Goal: Information Seeking & Learning: Learn about a topic

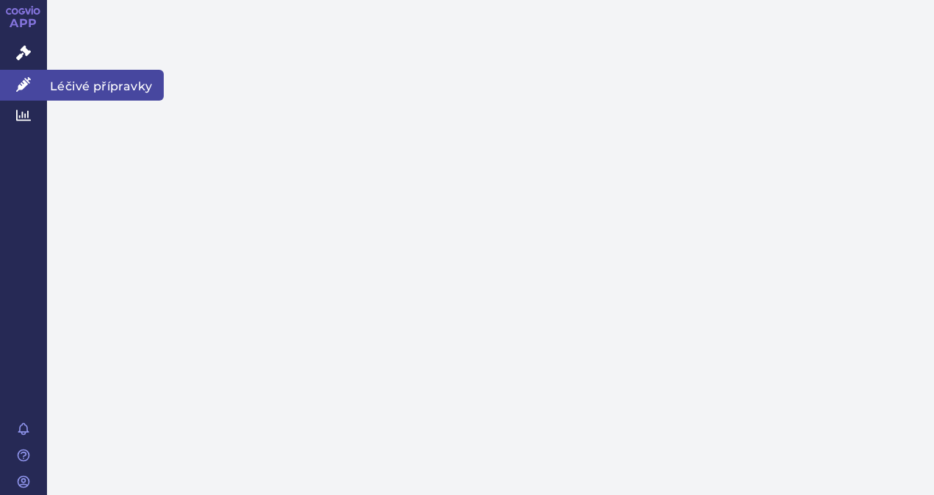
drag, startPoint x: 0, startPoint y: 0, endPoint x: 29, endPoint y: 82, distance: 86.7
click at [29, 82] on icon at bounding box center [23, 84] width 15 height 15
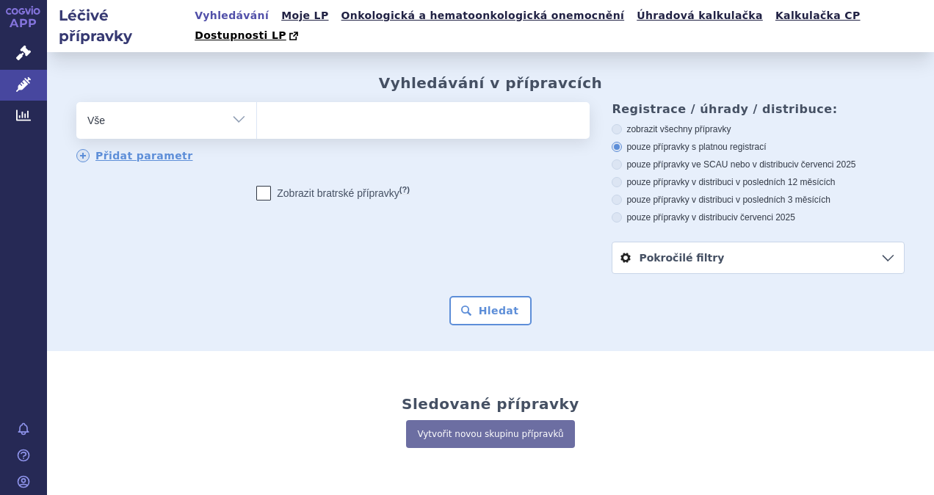
click at [295, 102] on ul at bounding box center [421, 117] width 329 height 31
click at [257, 101] on select at bounding box center [256, 119] width 1 height 37
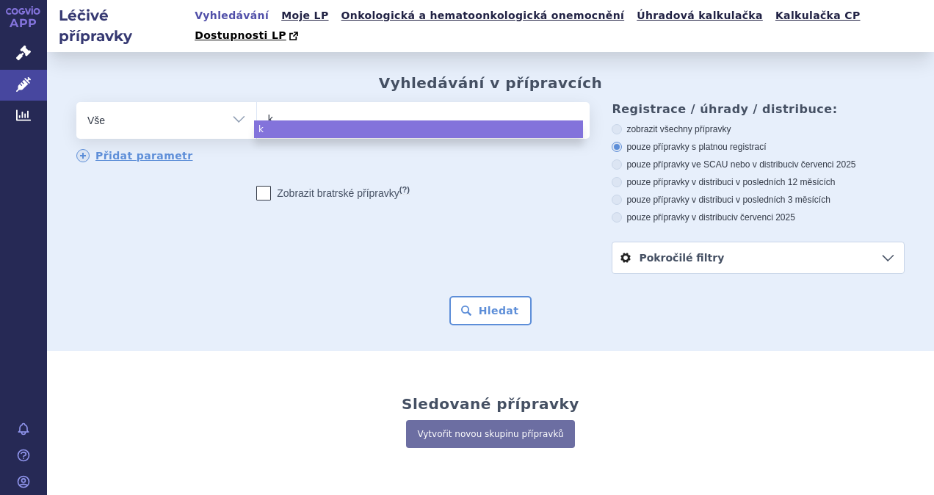
type input "ke"
type input "key"
type input "keytr"
type input "keytrud"
type input "[MEDICAL_DATA]"
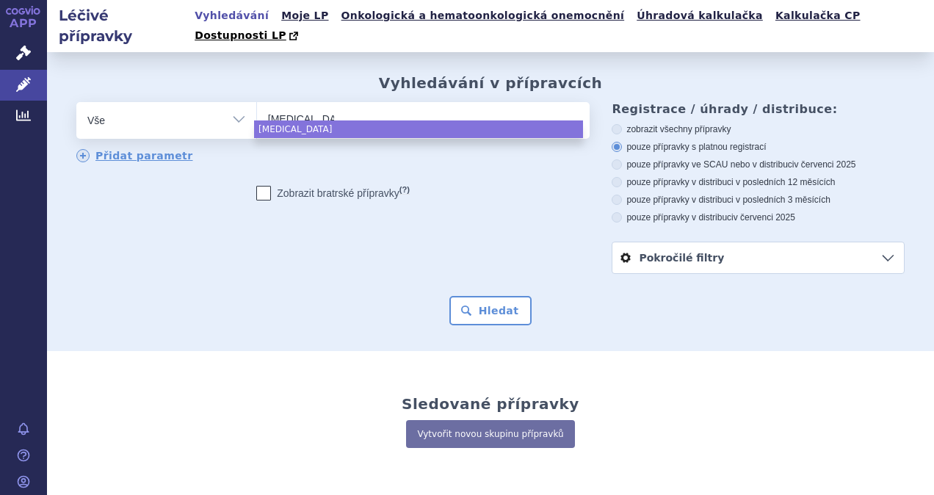
select select "keytruda"
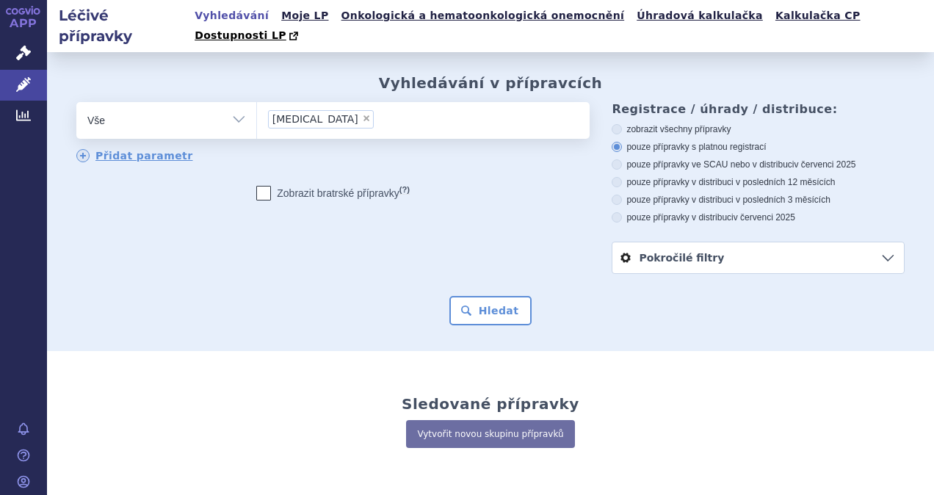
click at [500, 309] on div "Vyhledávání v přípravcích odstranit Vše Přípravek/SUKL kód MAH VPOIS ×" at bounding box center [490, 201] width 887 height 299
click at [500, 296] on button "Hledat" at bounding box center [491, 310] width 83 height 29
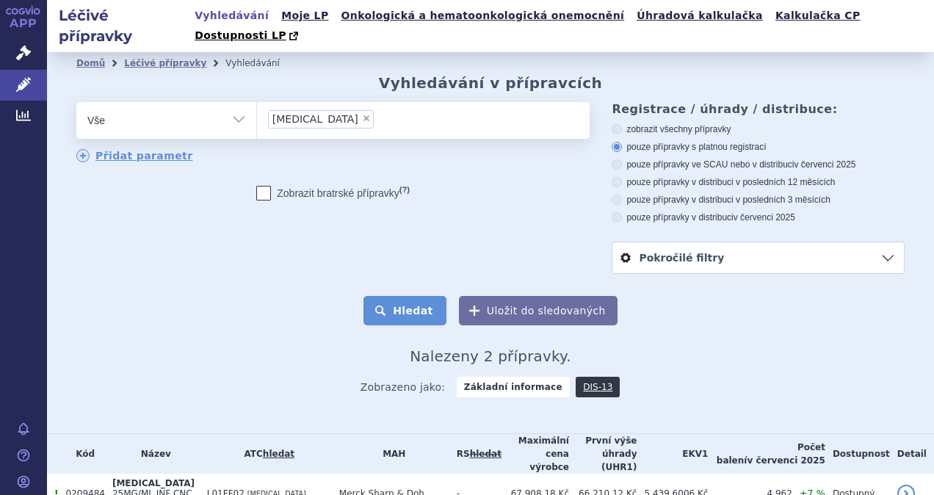
scroll to position [65, 0]
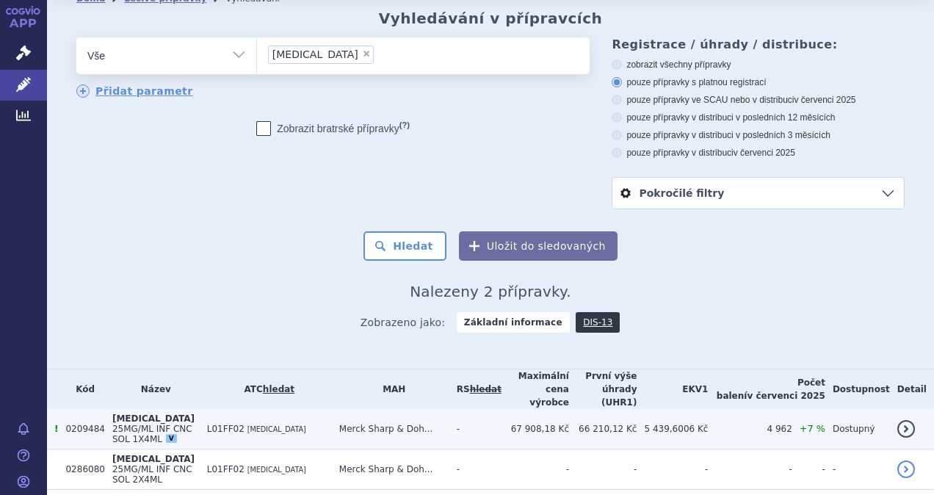
click at [192, 424] on span "25MG/ML INF CNC SOL 1X4ML" at bounding box center [152, 434] width 80 height 21
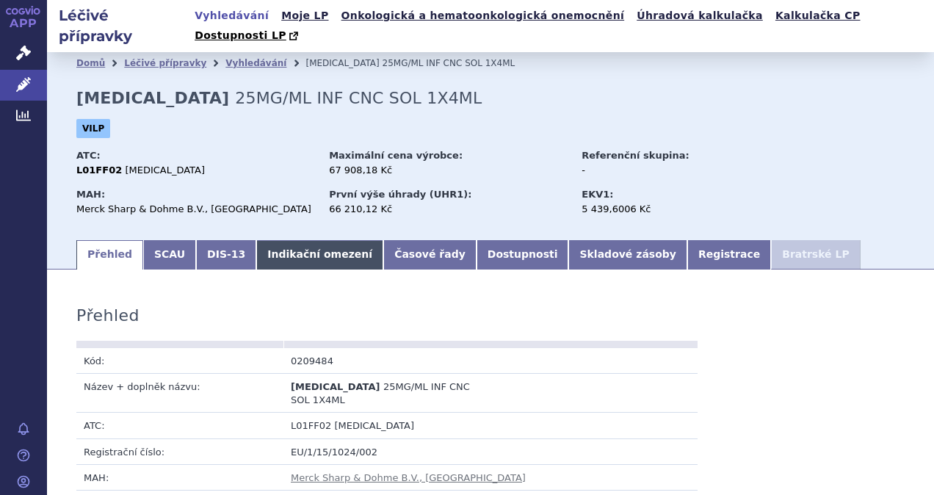
click at [332, 245] on link "Indikační omezení" at bounding box center [319, 254] width 127 height 29
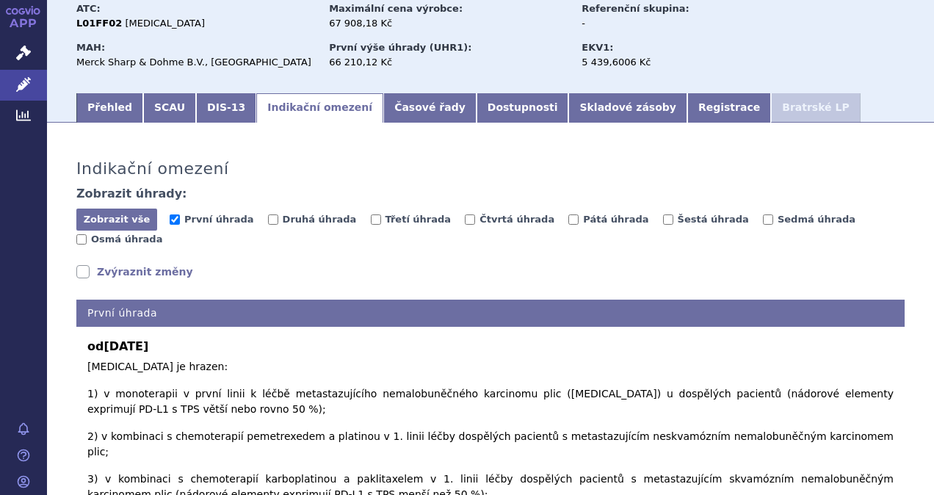
scroll to position [294, 0]
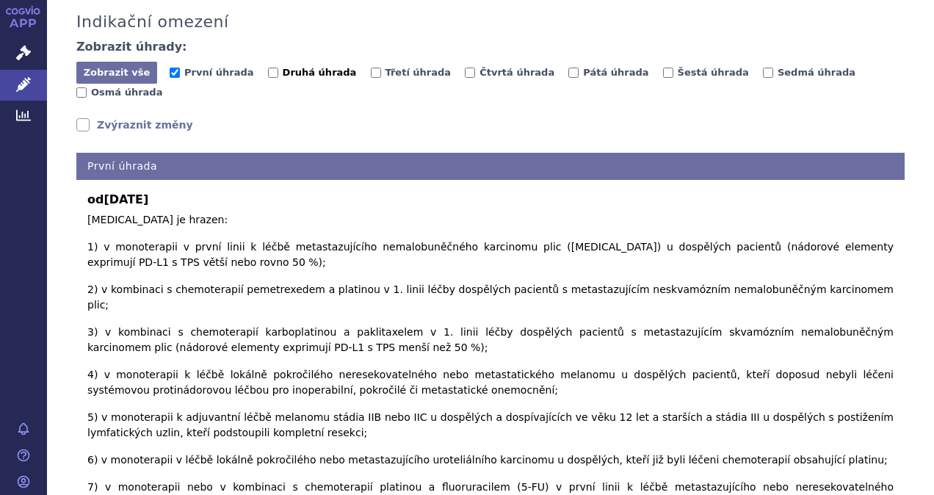
click at [268, 68] on input "Druhá úhrada" at bounding box center [273, 73] width 10 height 10
checkbox input "true"
drag, startPoint x: 347, startPoint y: 55, endPoint x: 435, endPoint y: 55, distance: 88.2
click at [371, 68] on input "Třetí úhrada" at bounding box center [376, 73] width 10 height 10
checkbox input "true"
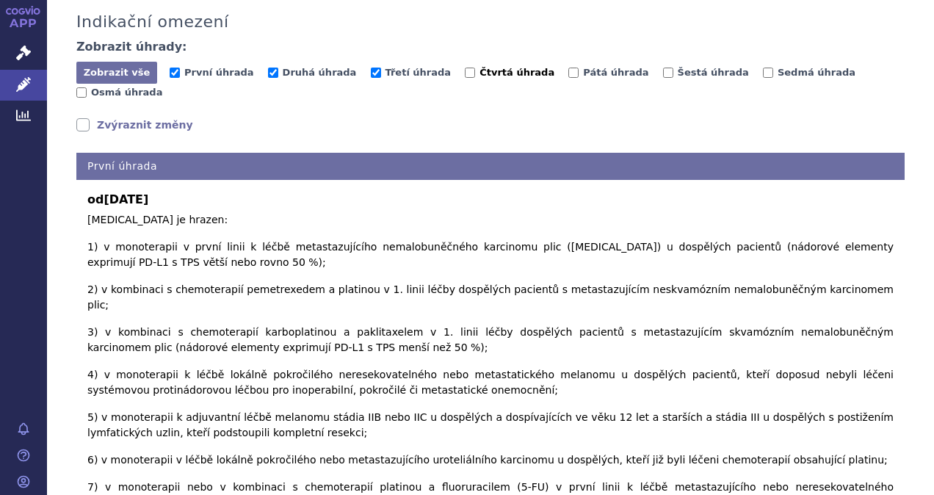
click at [424, 67] on span "Třetí úhrada" at bounding box center [418, 74] width 95 height 14
drag, startPoint x: 432, startPoint y: 54, endPoint x: 462, endPoint y: 54, distance: 30.1
click at [465, 68] on input "Čtvrtá úhrada" at bounding box center [470, 73] width 10 height 10
checkbox input "true"
click at [569, 68] on input "Pátá úhrada" at bounding box center [574, 73] width 10 height 10
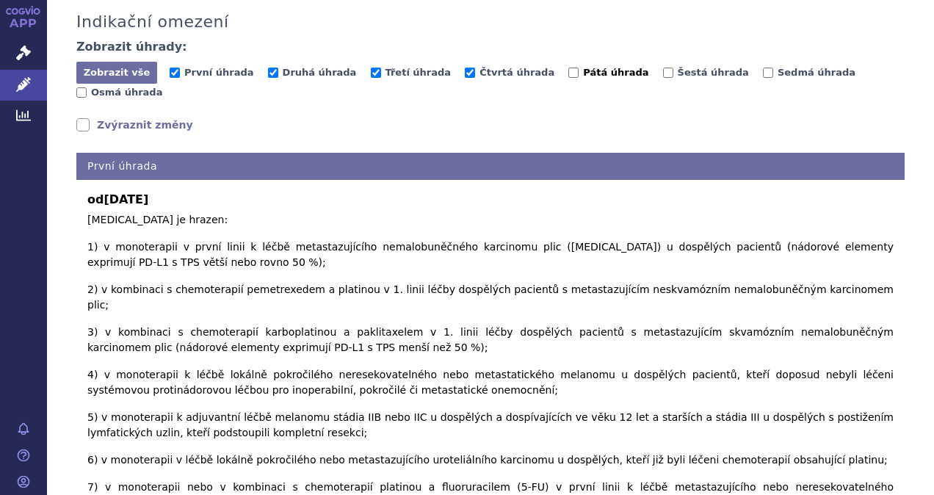
checkbox input "true"
click at [663, 68] on input "Šestá úhrada" at bounding box center [668, 73] width 10 height 10
checkbox input "true"
click at [763, 65] on label "Sedmá úhrada" at bounding box center [809, 72] width 93 height 15
click at [763, 68] on input "Sedmá úhrada" at bounding box center [768, 73] width 10 height 10
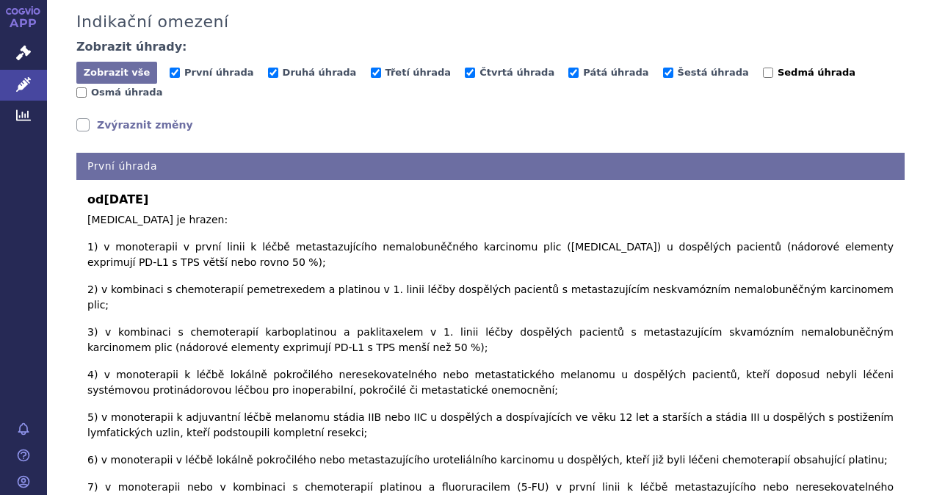
checkbox input "true"
click at [87, 87] on input "Osmá úhrada" at bounding box center [81, 92] width 10 height 10
checkbox input "true"
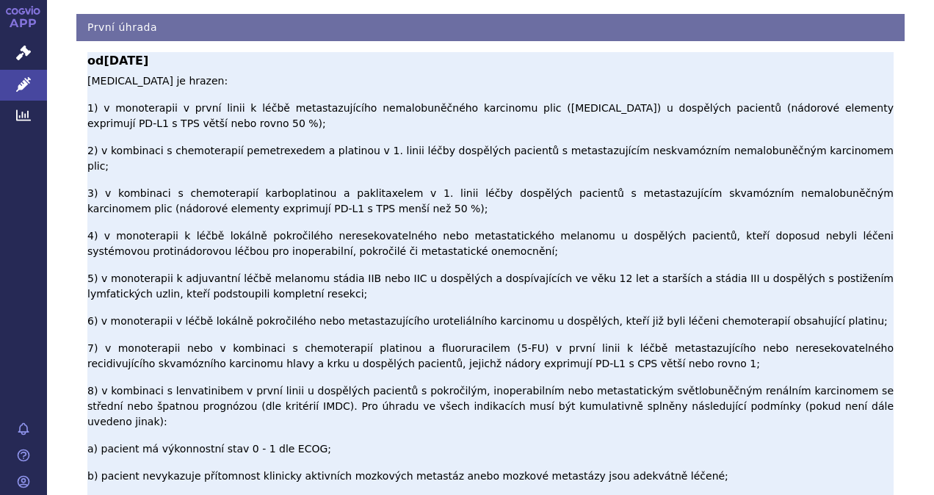
scroll to position [442, 0]
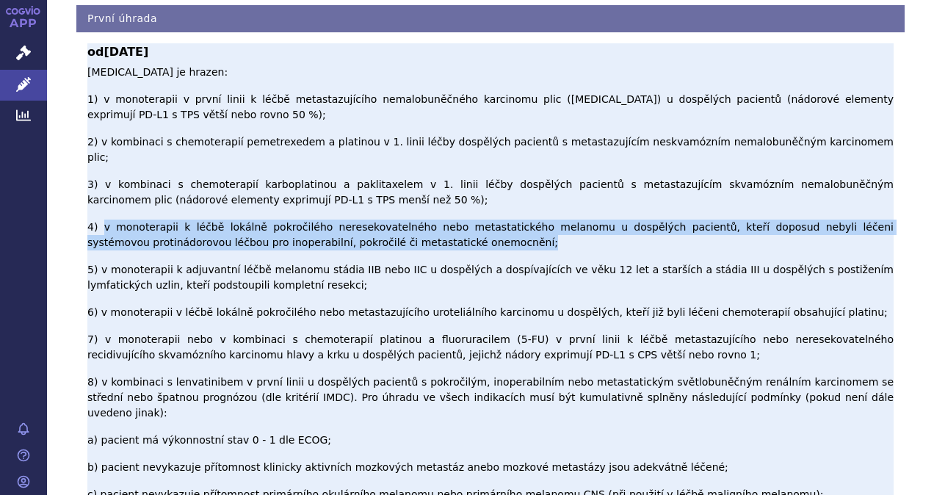
drag, startPoint x: 104, startPoint y: 129, endPoint x: 490, endPoint y: 142, distance: 386.6
click at [490, 142] on p "Pembrolizumab je hrazen: 1) v monoterapii v první linii k léčbě metastazujícího…" at bounding box center [490, 444] width 807 height 759
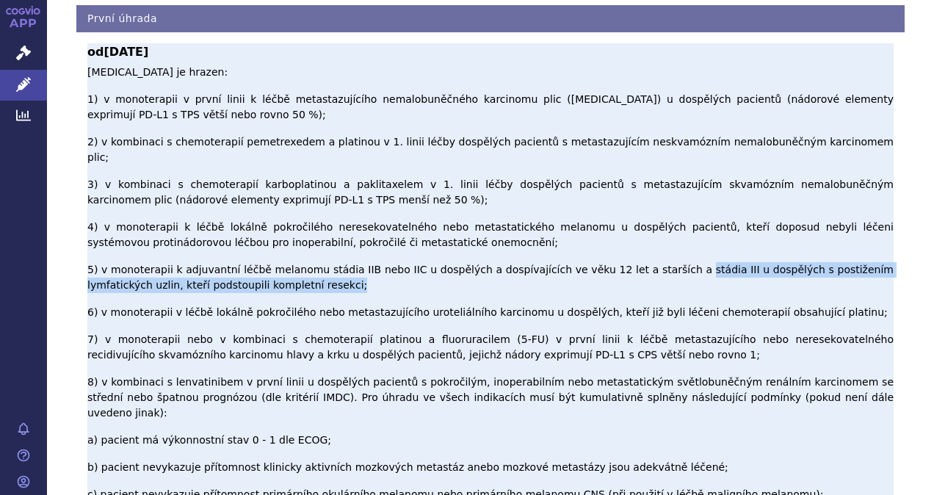
drag, startPoint x: 638, startPoint y: 162, endPoint x: 877, endPoint y: 175, distance: 239.8
click at [877, 175] on p "Pembrolizumab je hrazen: 1) v monoterapii v první linii k léčbě metastazujícího…" at bounding box center [490, 444] width 807 height 759
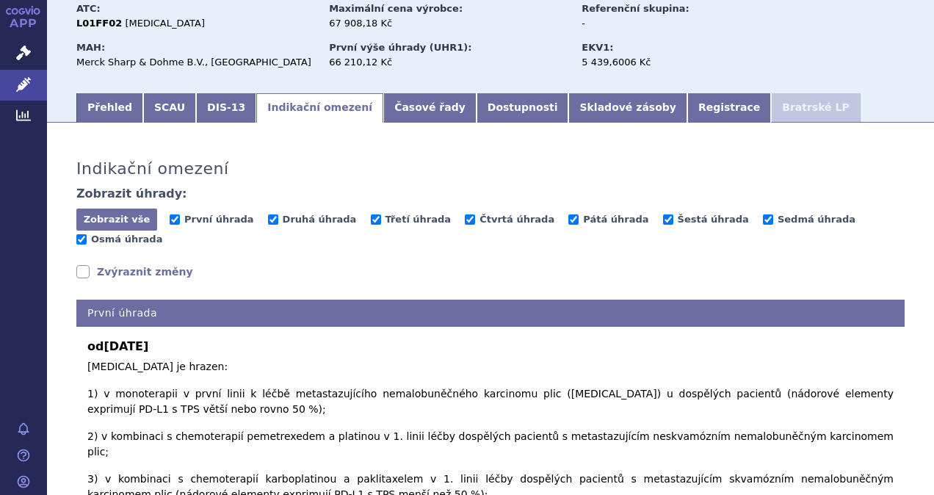
scroll to position [0, 0]
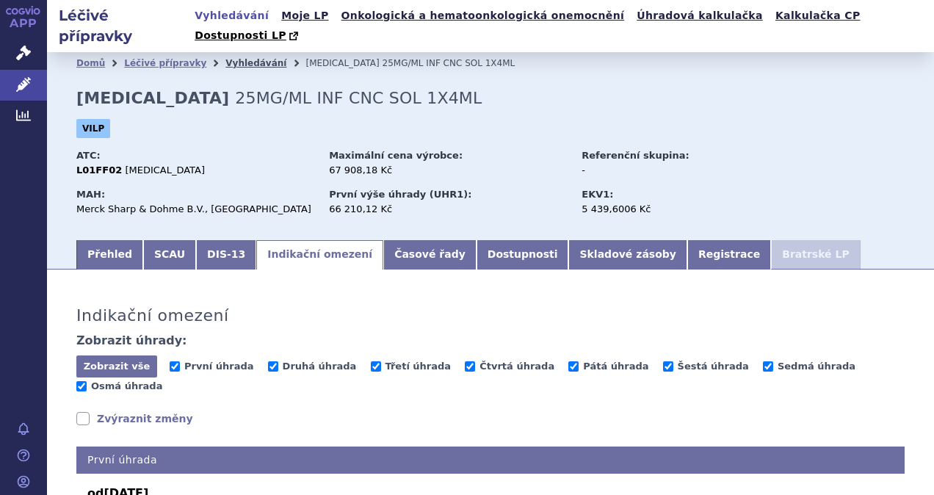
click at [245, 58] on link "Vyhledávání" at bounding box center [256, 63] width 61 height 10
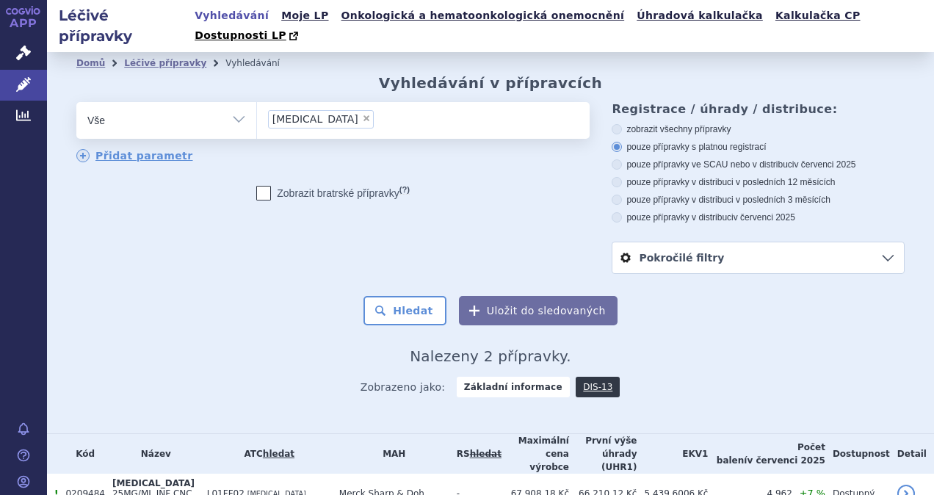
click at [362, 114] on span "×" at bounding box center [366, 118] width 9 height 9
click at [257, 101] on select "keytruda" at bounding box center [256, 119] width 1 height 37
select select
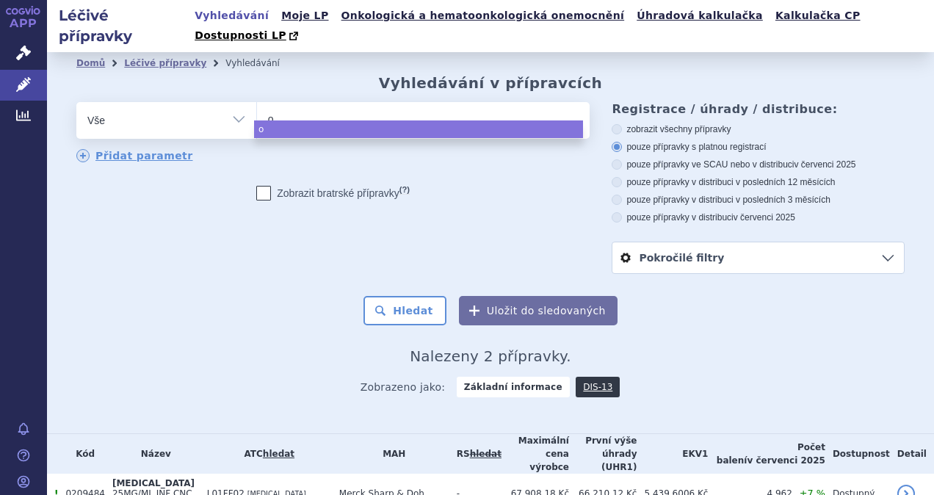
type input "ob"
type input "obd"
type input "obdiv"
type input "obdivo"
select select "obdivo"
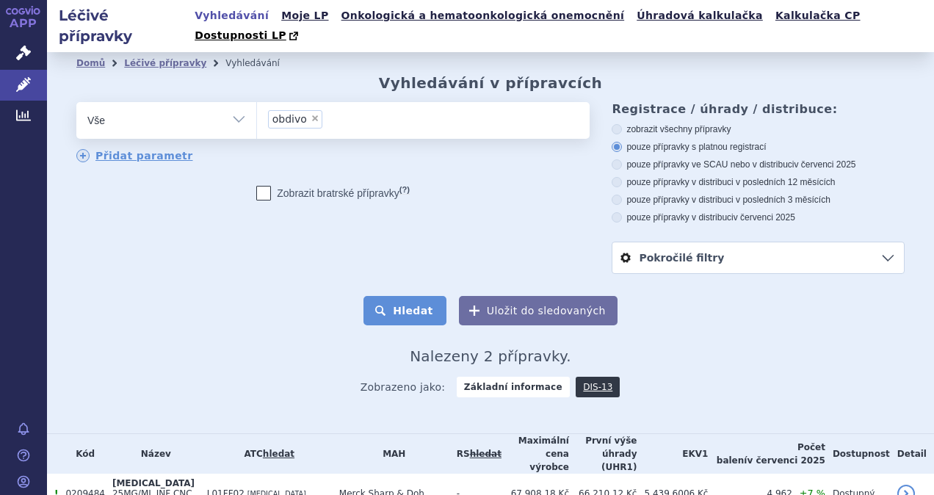
click at [395, 296] on button "Hledat" at bounding box center [405, 310] width 83 height 29
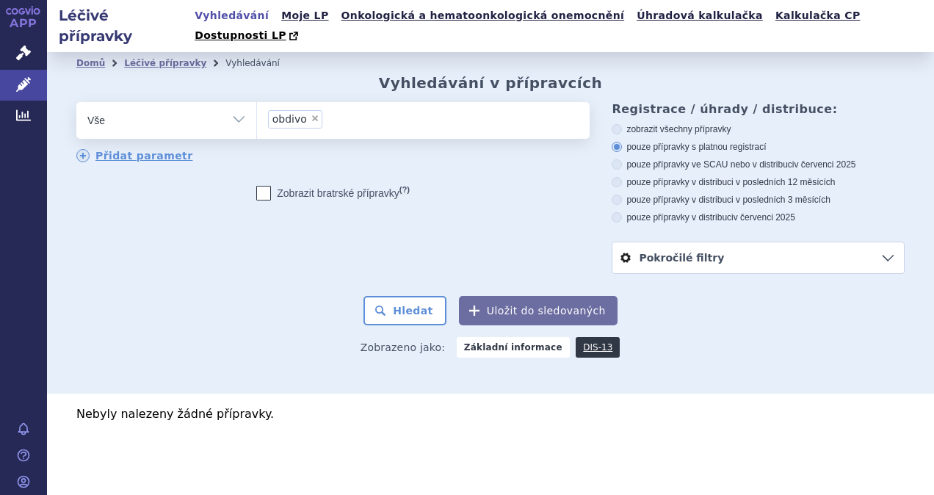
click at [311, 114] on span "×" at bounding box center [315, 118] width 9 height 9
click at [257, 101] on select "obdivo" at bounding box center [256, 119] width 1 height 37
select select
type input "no"
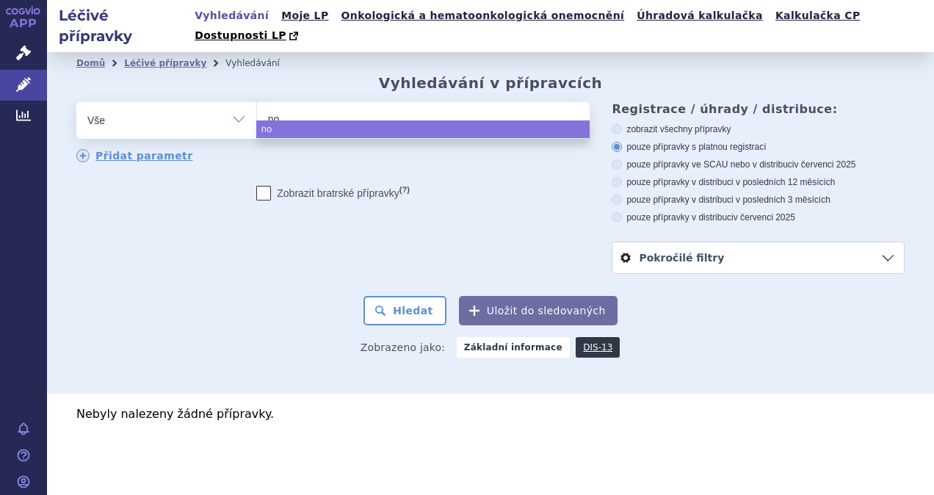
type input "n"
type input "ni"
type input "nivo"
type input "nivolu"
type input "nivolum"
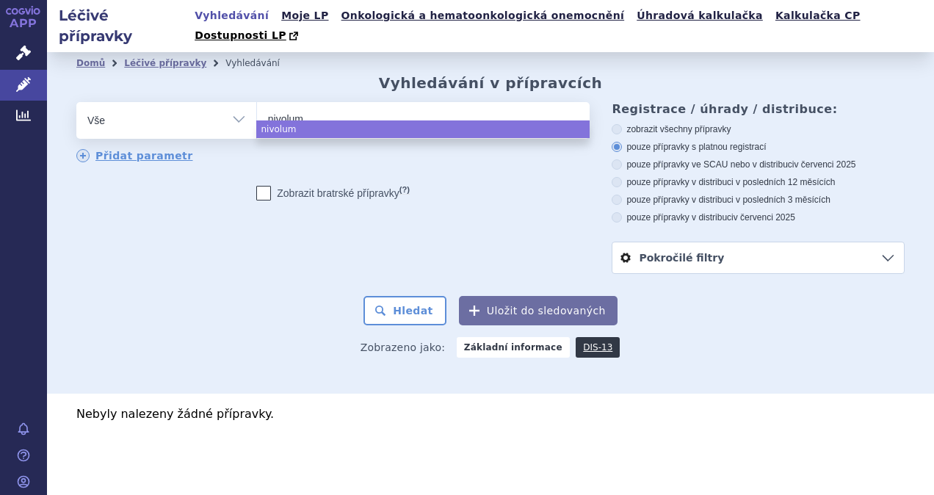
type input "nivoluma"
type input "nivolumab"
select select "nivolumab"
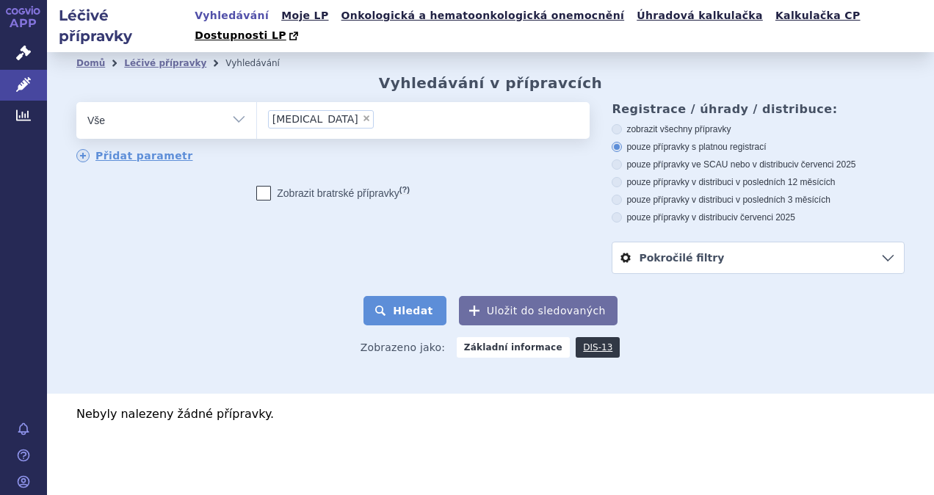
click at [422, 296] on button "Hledat" at bounding box center [405, 310] width 83 height 29
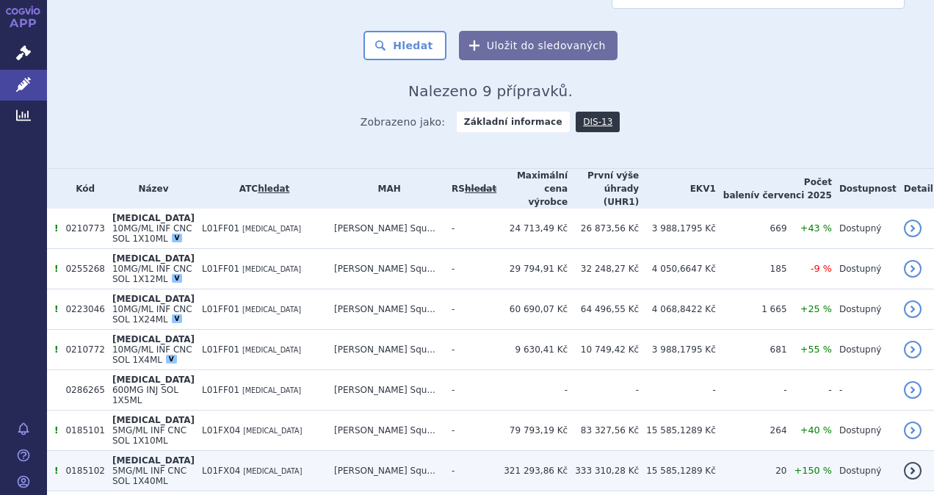
scroll to position [274, 0]
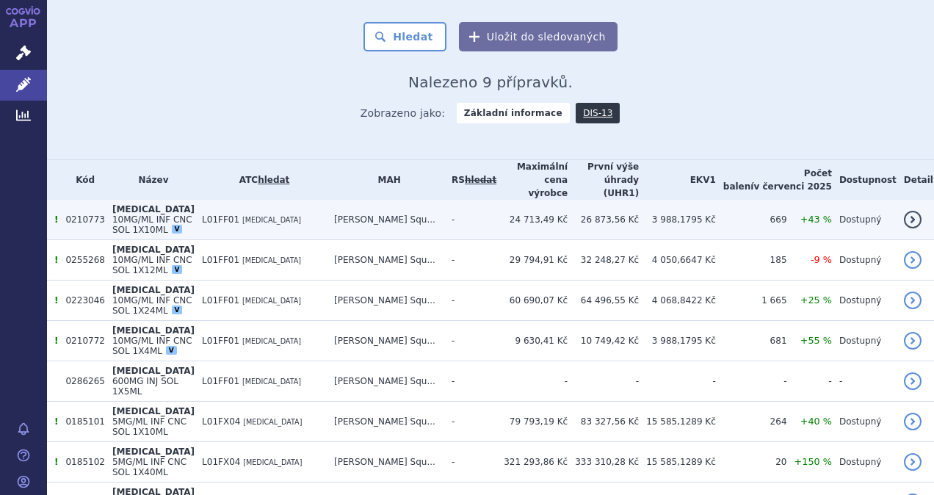
click at [192, 215] on span "10MG/ML INF CNC SOL 1X10ML" at bounding box center [152, 225] width 80 height 21
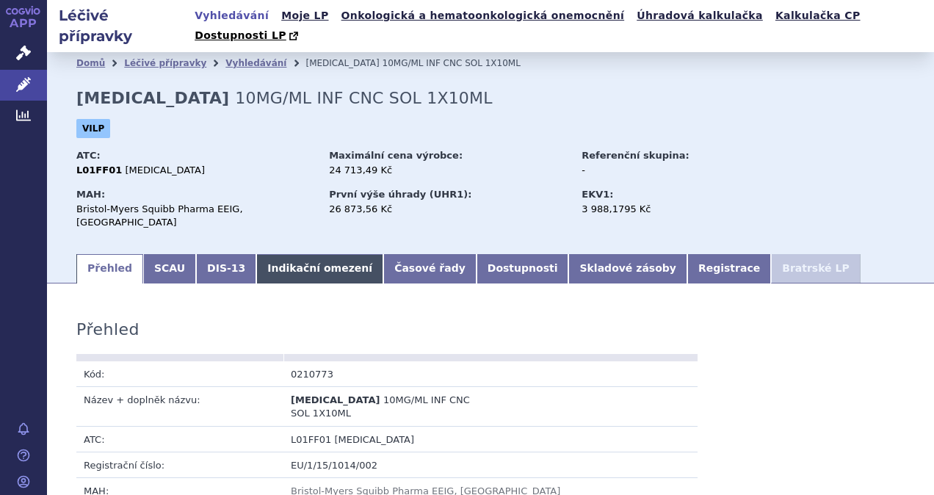
click at [283, 254] on link "Indikační omezení" at bounding box center [319, 268] width 127 height 29
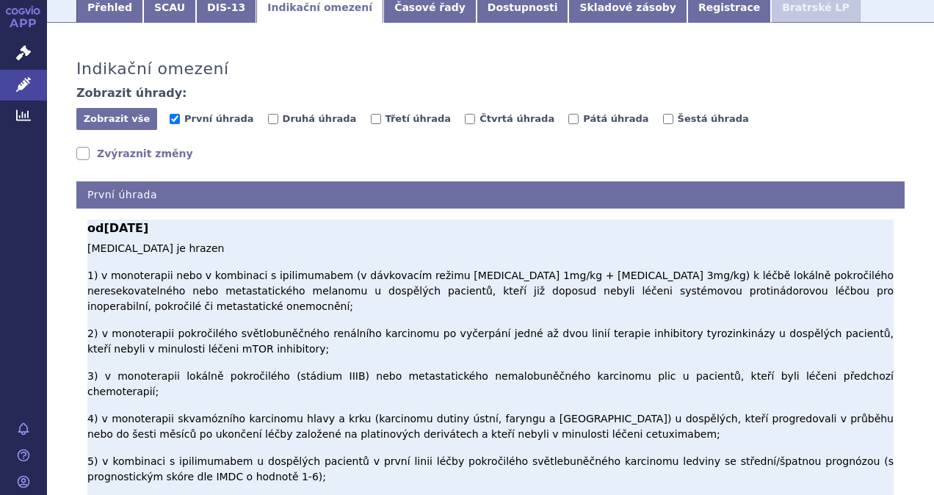
scroll to position [294, 0]
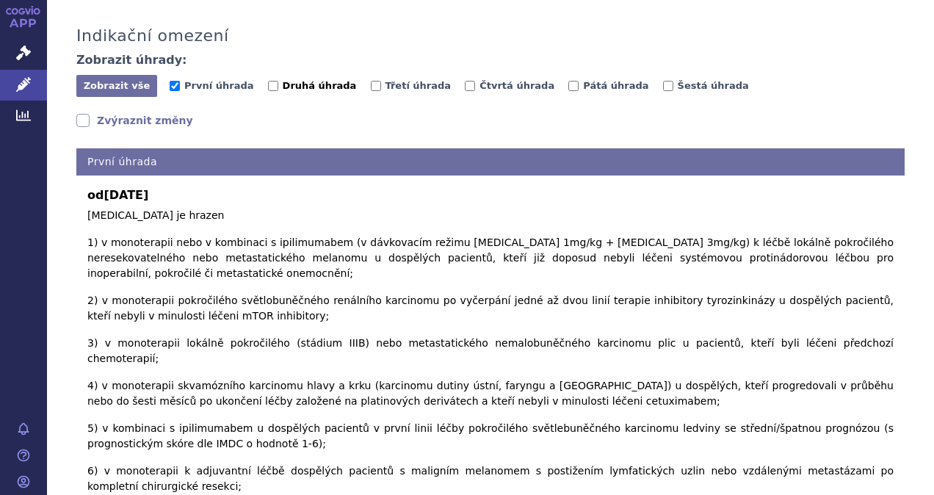
click at [268, 81] on input "Druhá úhrada" at bounding box center [273, 86] width 10 height 10
checkbox input "true"
click at [371, 81] on input "Třetí úhrada" at bounding box center [376, 86] width 10 height 10
checkbox input "true"
click at [465, 81] on input "Čtvrtá úhrada" at bounding box center [470, 86] width 10 height 10
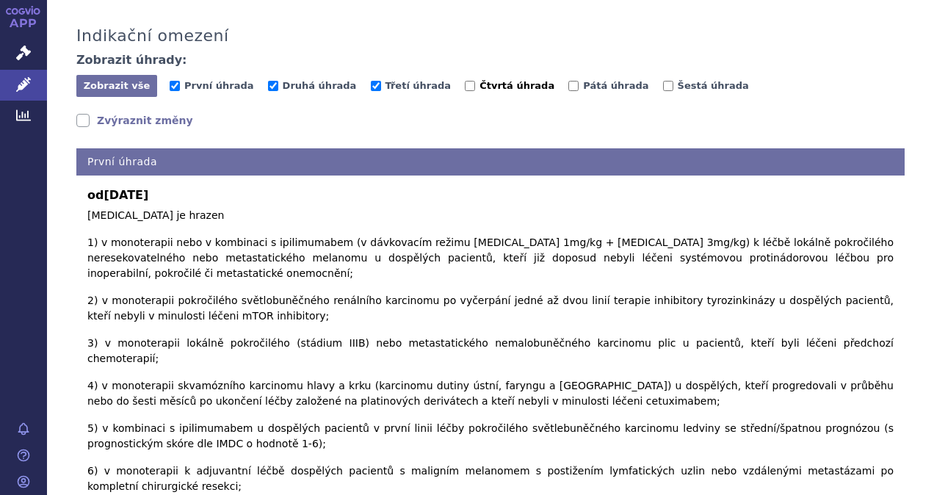
checkbox input "true"
click at [569, 79] on label "Pátá úhrada" at bounding box center [609, 86] width 80 height 15
click at [569, 81] on input "Pátá úhrada" at bounding box center [574, 86] width 10 height 10
checkbox input "true"
click at [663, 81] on input "Šestá úhrada" at bounding box center [668, 86] width 10 height 10
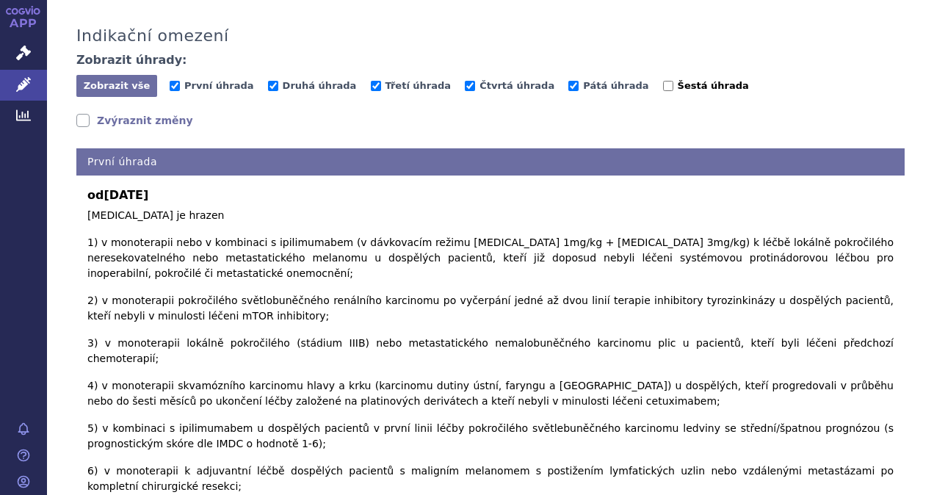
checkbox input "true"
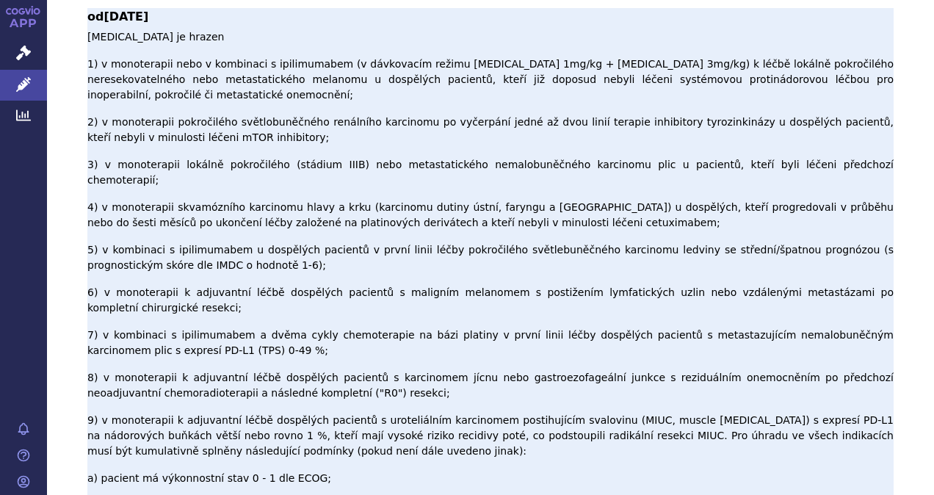
scroll to position [441, 0]
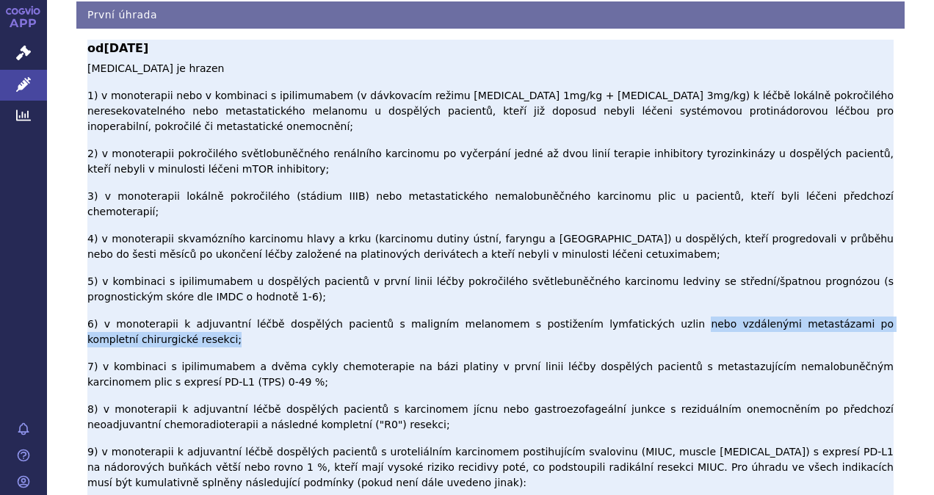
drag, startPoint x: 633, startPoint y: 191, endPoint x: 410, endPoint y: 203, distance: 223.6
drag, startPoint x: 410, startPoint y: 203, endPoint x: 394, endPoint y: 209, distance: 17.5
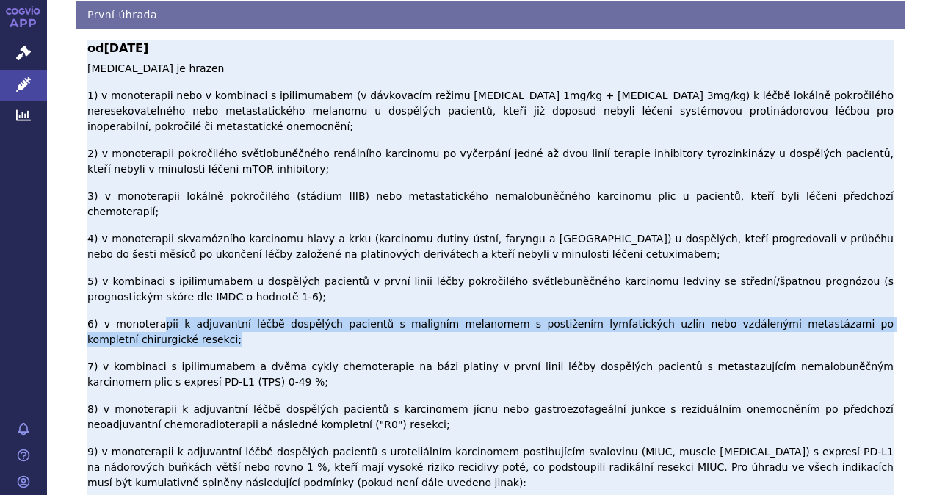
drag, startPoint x: 178, startPoint y: 190, endPoint x: 638, endPoint y: 206, distance: 460.2
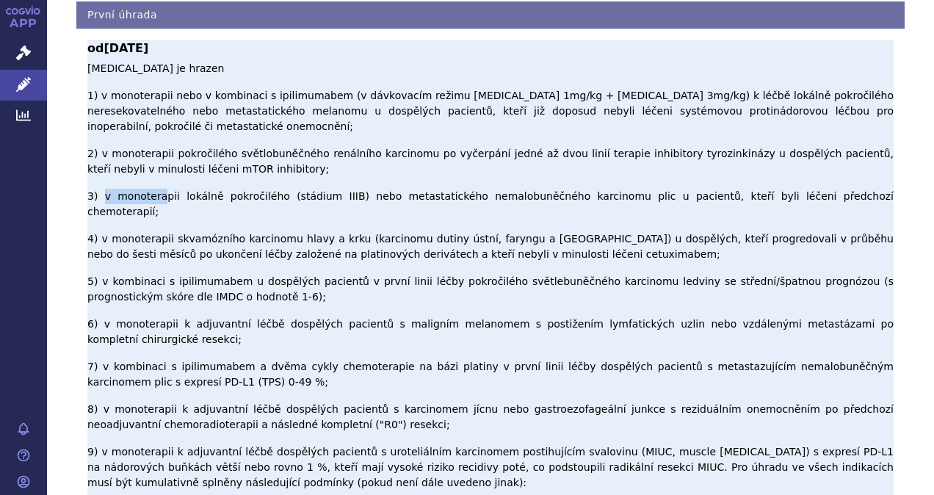
drag, startPoint x: 98, startPoint y: 116, endPoint x: 149, endPoint y: 115, distance: 50.7
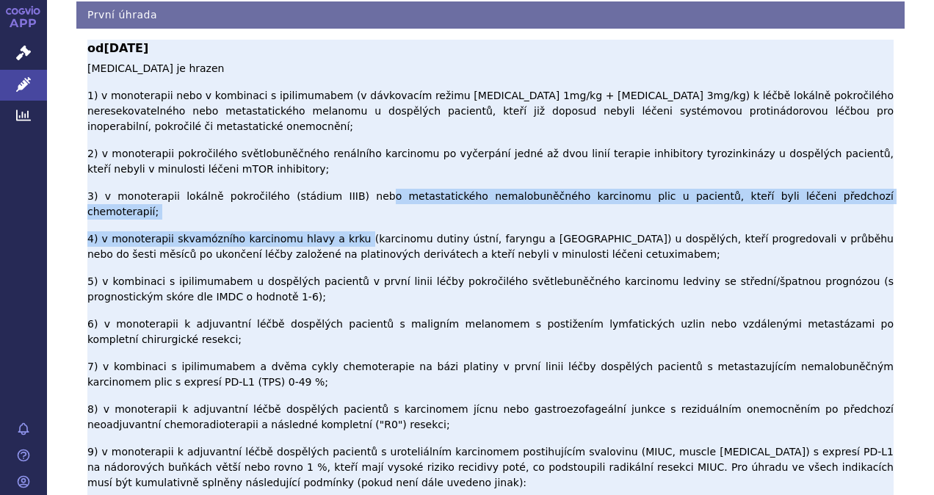
drag, startPoint x: 149, startPoint y: 115, endPoint x: 336, endPoint y: 122, distance: 187.4
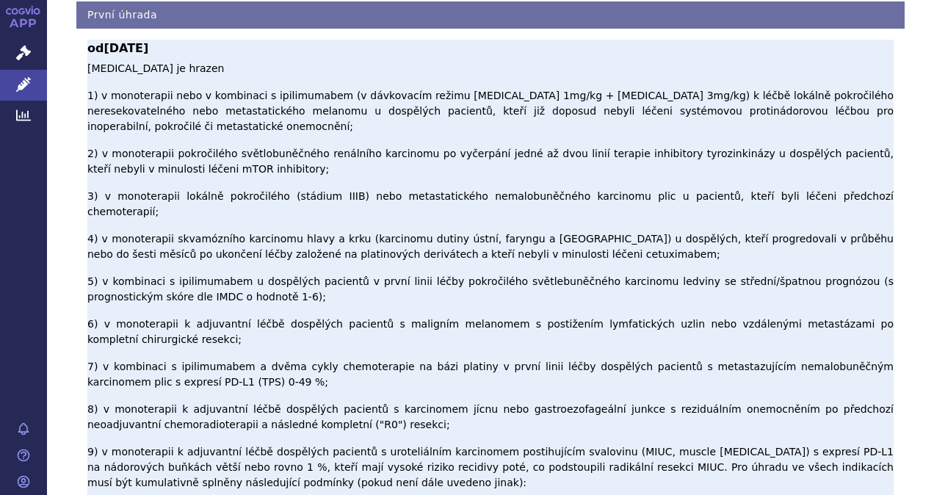
drag, startPoint x: 336, startPoint y: 122, endPoint x: 253, endPoint y: 145, distance: 87.0
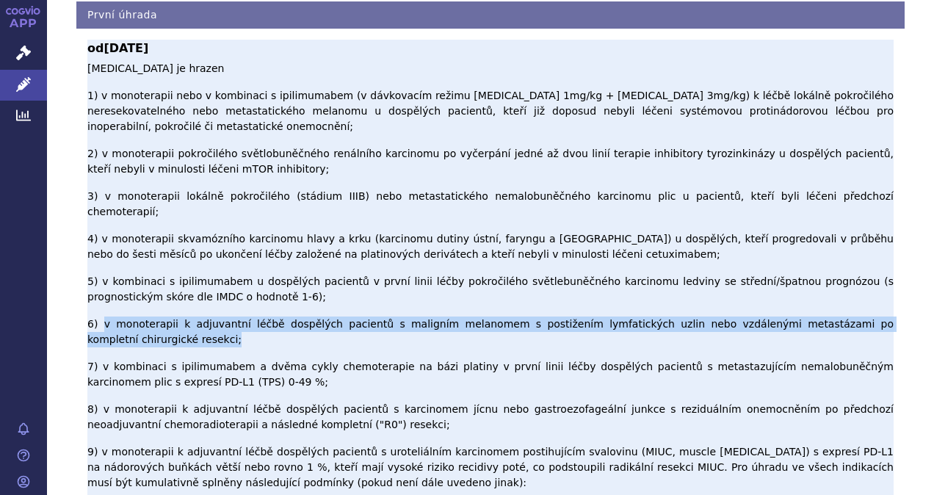
drag, startPoint x: 98, startPoint y: 185, endPoint x: 126, endPoint y: 206, distance: 34.7
